Goal: Check status: Check status

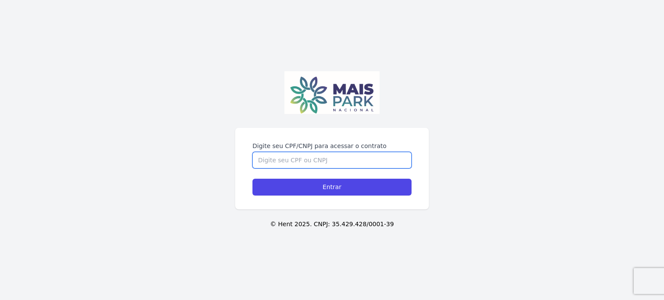
click at [334, 155] on input "Digite seu CPF/CNPJ para acessar o contrato" at bounding box center [331, 160] width 159 height 16
type input "12761091647"
click at [252, 179] on input "Entrar" at bounding box center [331, 187] width 159 height 17
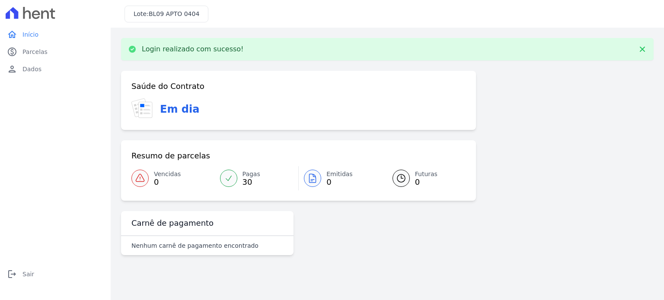
click at [321, 183] on link "Emitidas 0" at bounding box center [340, 178] width 83 height 24
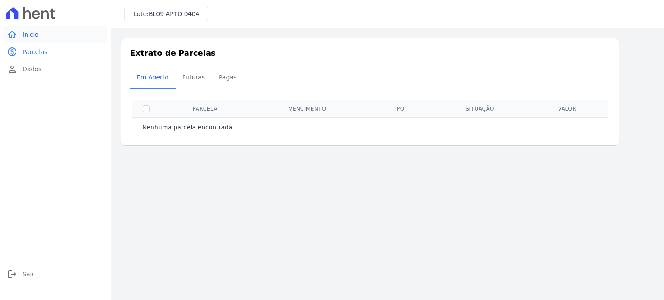
click at [26, 33] on span "Início" at bounding box center [30, 34] width 16 height 9
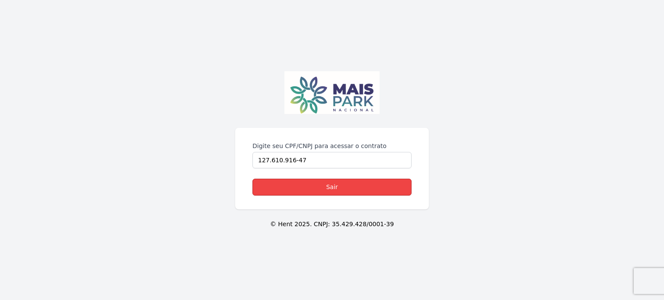
click at [320, 189] on link "Sair" at bounding box center [331, 187] width 159 height 17
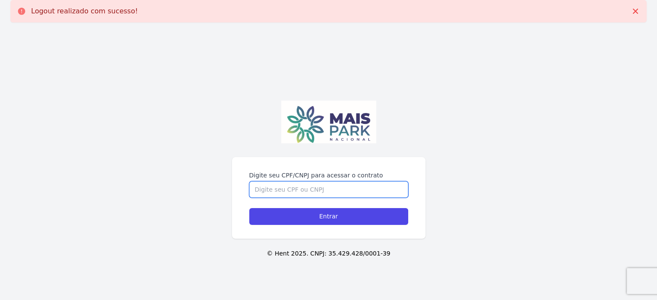
click at [327, 189] on input "Digite seu CPF/CNPJ para acessar o contrato" at bounding box center [328, 189] width 159 height 16
type input "12761091647"
click at [249, 208] on input "Entrar" at bounding box center [328, 216] width 159 height 17
click at [294, 186] on input "Digite seu CPF/CNPJ para acessar o contrato" at bounding box center [328, 189] width 159 height 16
type input "12761091647"
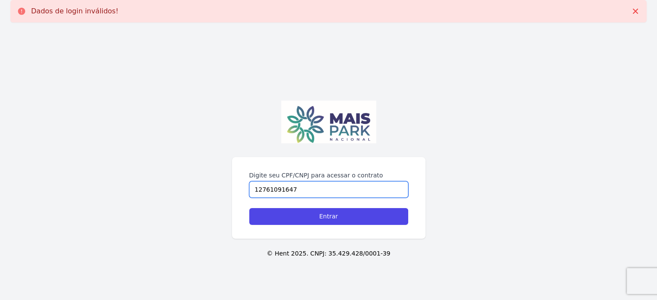
click at [249, 208] on input "Entrar" at bounding box center [328, 216] width 159 height 17
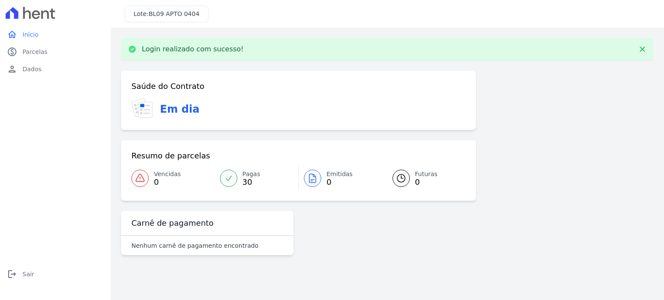
click at [327, 184] on span "0" at bounding box center [339, 182] width 26 height 7
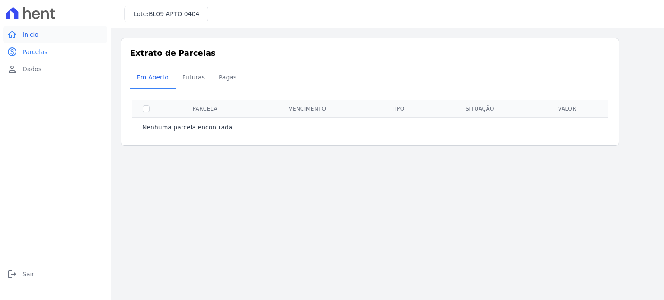
click at [33, 36] on span "Início" at bounding box center [30, 34] width 16 height 9
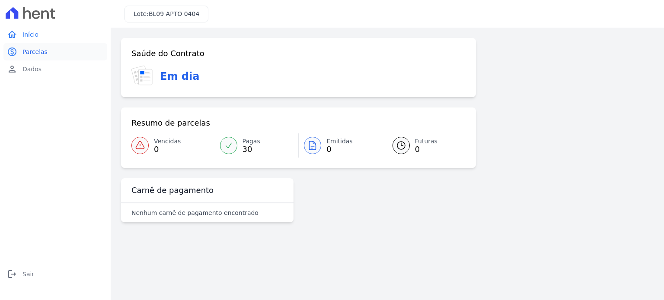
click at [24, 53] on span "Parcelas" at bounding box center [34, 52] width 25 height 9
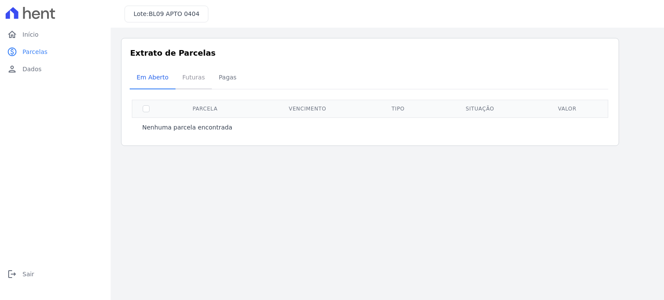
click at [182, 83] on span "Futuras" at bounding box center [193, 77] width 33 height 17
click at [213, 83] on span "Pagas" at bounding box center [227, 77] width 28 height 17
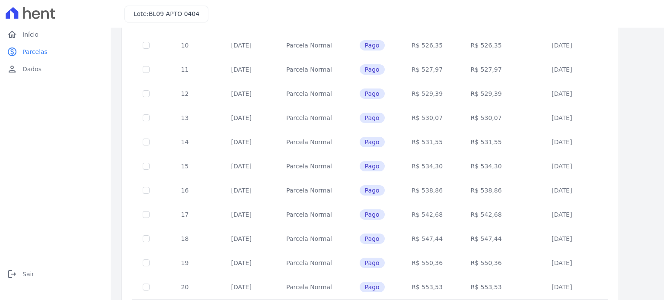
scroll to position [350, 0]
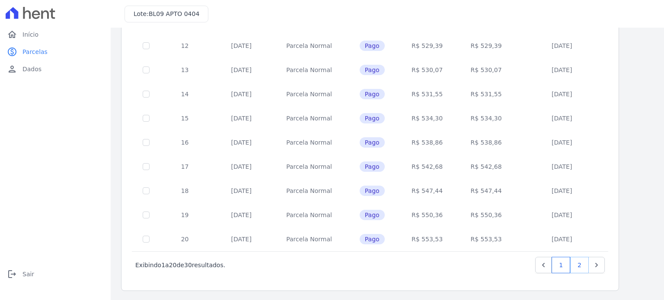
click at [577, 267] on link "2" at bounding box center [579, 265] width 19 height 16
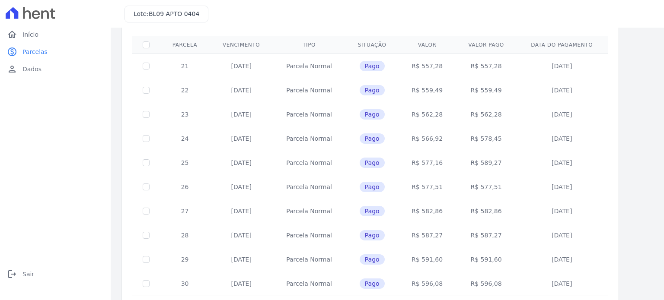
scroll to position [108, 0]
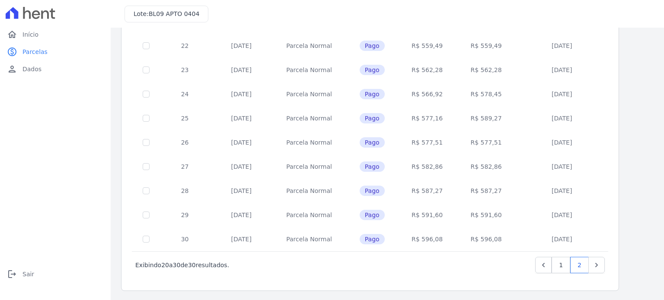
drag, startPoint x: 479, startPoint y: 240, endPoint x: 516, endPoint y: 240, distance: 37.6
click at [516, 240] on tr "30 23/09/2025 Parcela Normal Pago R$ 596,08 R$ 596,08 15/09/2025" at bounding box center [370, 239] width 476 height 24
click at [479, 275] on div "‹ Anterior Exibindo 20 a 30 de 30 resultados. 1 2" at bounding box center [370, 264] width 476 height 27
click at [561, 264] on link "1" at bounding box center [560, 265] width 19 height 16
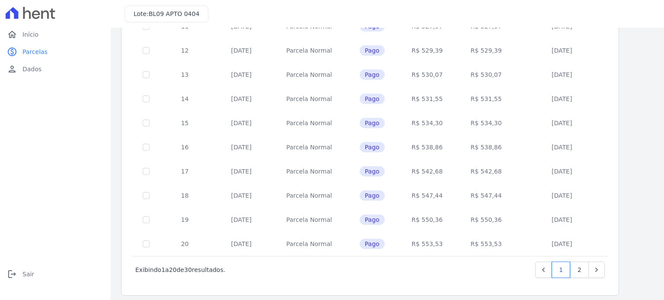
scroll to position [350, 0]
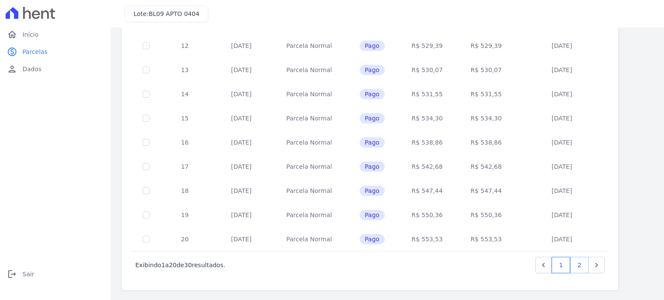
click at [581, 265] on link "2" at bounding box center [579, 265] width 19 height 16
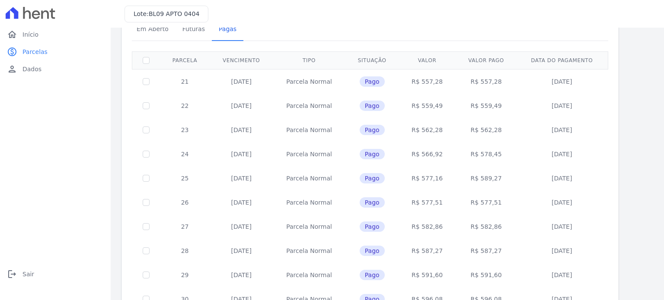
scroll to position [108, 0]
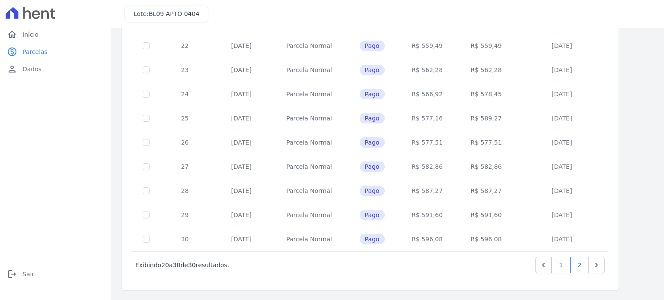
click at [561, 264] on link "1" at bounding box center [560, 265] width 19 height 16
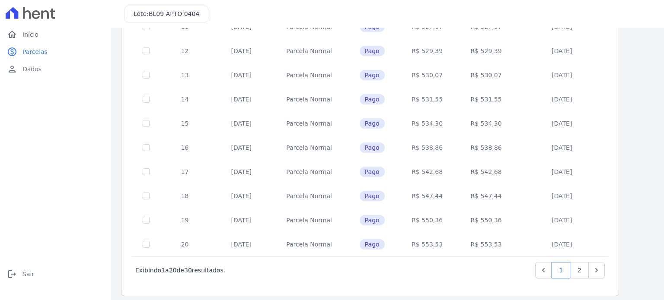
scroll to position [346, 0]
drag, startPoint x: 159, startPoint y: 268, endPoint x: 228, endPoint y: 269, distance: 68.7
click at [228, 269] on div "Exibindo 1 a 20 de 30 resultados. 1 2" at bounding box center [369, 270] width 469 height 16
click at [296, 269] on div "Exibindo 1 a 20 de 30 resultados. 1 2" at bounding box center [369, 270] width 469 height 16
click at [576, 267] on link "2" at bounding box center [579, 270] width 19 height 16
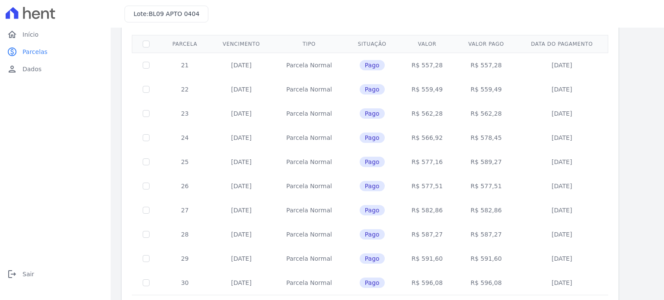
scroll to position [108, 0]
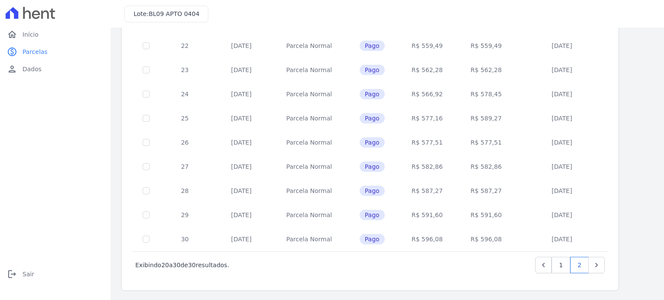
click at [521, 239] on tr "30 23/09/2025 Parcela Normal Pago R$ 596,08 R$ 596,08 15/09/2025" at bounding box center [370, 239] width 476 height 24
click at [480, 266] on div "Exibindo 20 a 30 de 30 resultados. 1 2" at bounding box center [369, 265] width 469 height 16
click at [15, 72] on icon "person" at bounding box center [12, 69] width 10 height 10
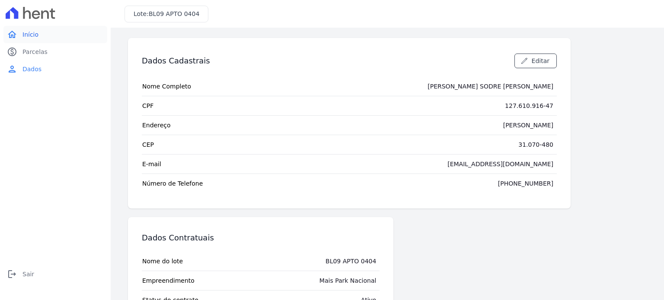
click at [30, 36] on span "Início" at bounding box center [30, 34] width 16 height 9
